Goal: Task Accomplishment & Management: Manage account settings

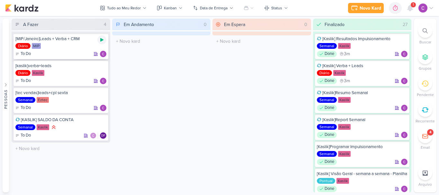
click at [101, 39] on icon at bounding box center [101, 40] width 3 height 4
click at [103, 38] on icon at bounding box center [101, 39] width 5 height 5
click at [104, 67] on icon at bounding box center [101, 66] width 5 height 5
click at [211, 72] on div "A Fazer 4 [MIP/Janeiro]Leads + Verba + CRM Diário MIP To Do" at bounding box center [212, 106] width 400 height 174
click at [102, 67] on icon at bounding box center [101, 66] width 3 height 3
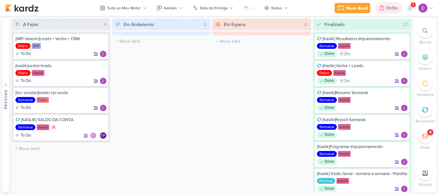
click at [386, 7] on div at bounding box center [381, 8] width 9 height 10
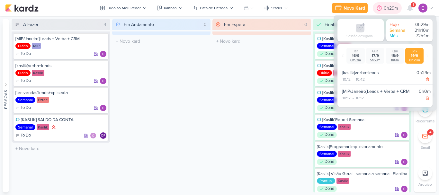
click at [386, 7] on div "0h29m" at bounding box center [392, 8] width 16 height 7
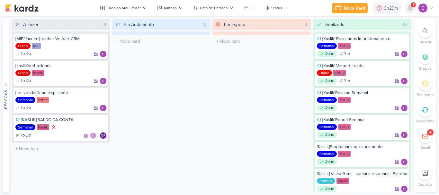
click at [411, 11] on icon at bounding box center [410, 8] width 8 height 8
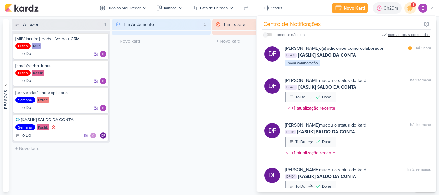
click at [417, 34] on div "marcar todas como lidas" at bounding box center [409, 35] width 42 height 6
click at [410, 8] on icon at bounding box center [410, 8] width 8 height 8
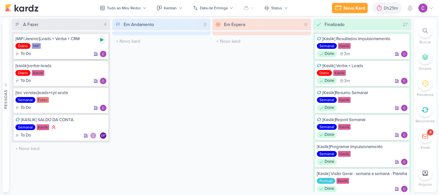
click at [100, 40] on icon at bounding box center [101, 39] width 5 height 5
click at [203, 113] on div "Em Andamento 0 O título do kard deve ter menos que 100 caracteres" at bounding box center [161, 106] width 99 height 174
